Goal: Transaction & Acquisition: Purchase product/service

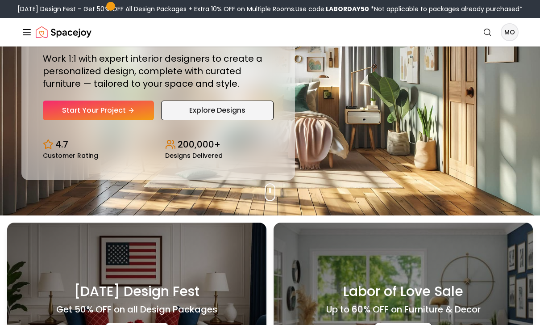
click at [249, 120] on link "Explore Designs" at bounding box center [217, 110] width 112 height 20
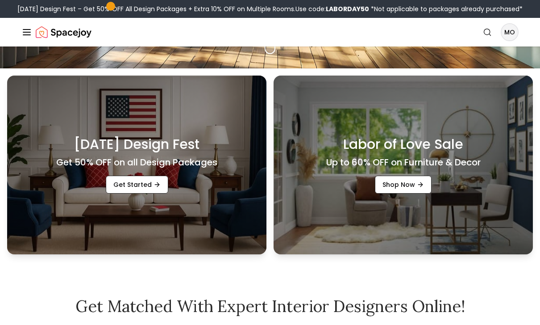
scroll to position [260, 0]
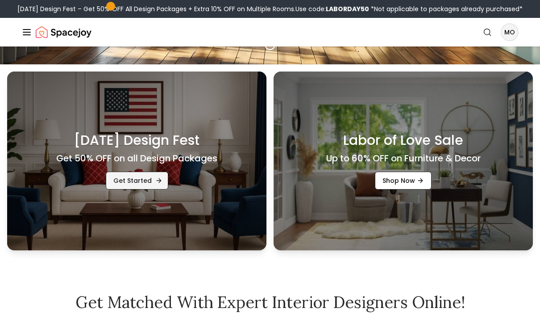
click at [153, 189] on link "Get Started" at bounding box center [137, 180] width 63 height 18
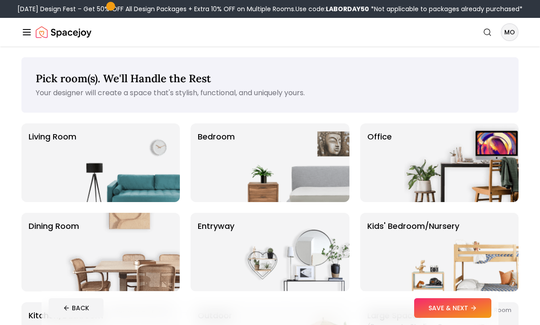
click at [29, 29] on line "Global" at bounding box center [26, 29] width 7 height 0
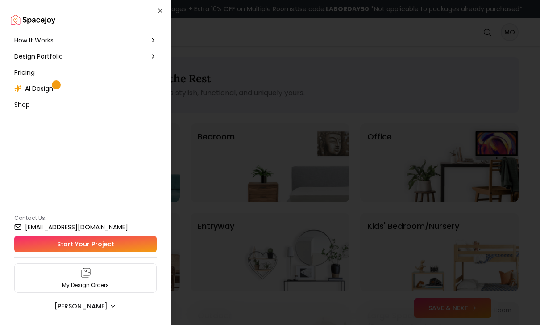
click at [30, 75] on span "Pricing" at bounding box center [24, 72] width 21 height 9
